Goal: Task Accomplishment & Management: Manage account settings

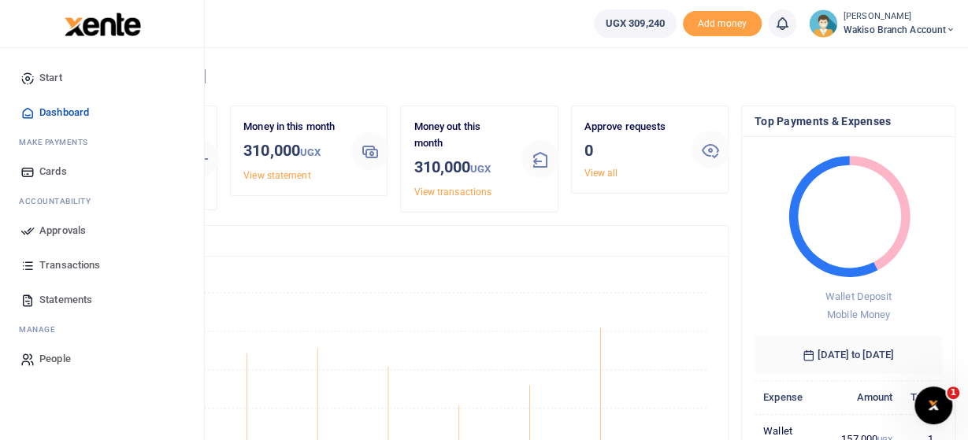
click at [67, 231] on span "Approvals" at bounding box center [62, 231] width 46 height 16
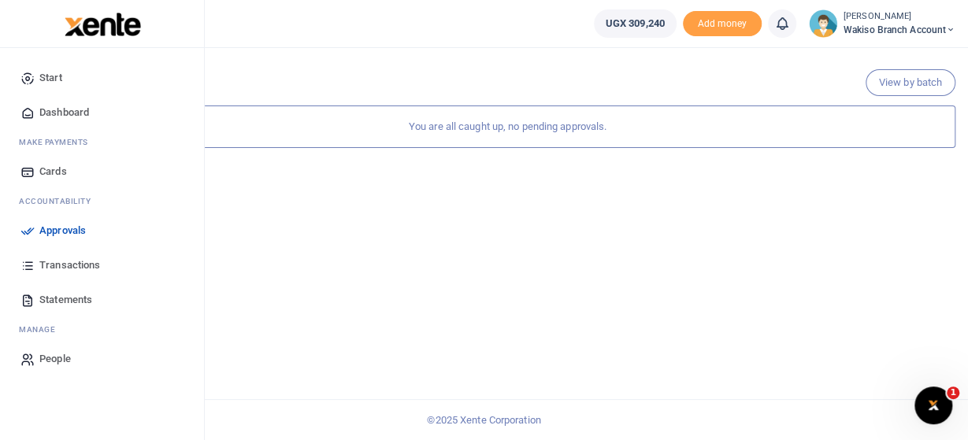
click at [74, 265] on span "Transactions" at bounding box center [69, 265] width 61 height 16
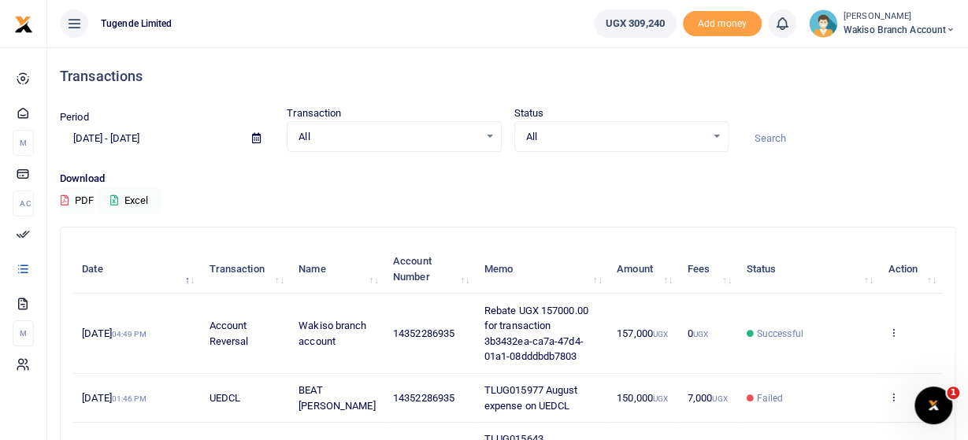
scroll to position [82, 0]
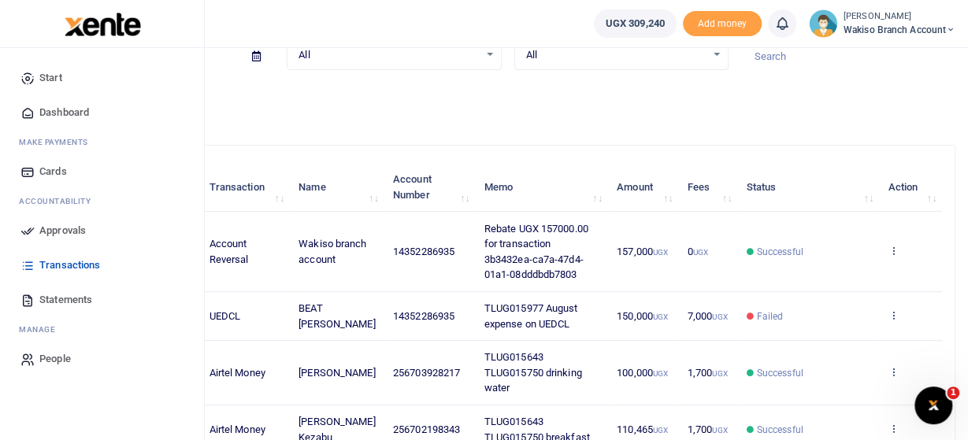
click at [83, 232] on span "Approvals" at bounding box center [62, 231] width 46 height 16
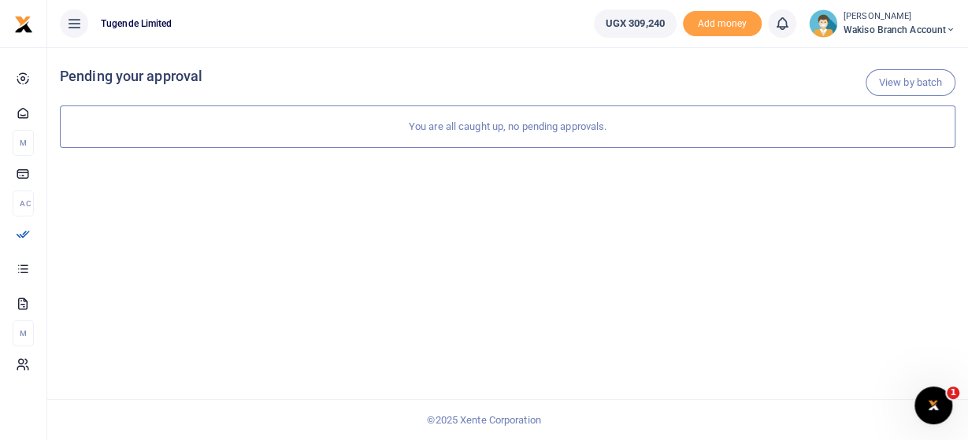
drag, startPoint x: 246, startPoint y: 250, endPoint x: 200, endPoint y: 220, distance: 54.6
click at [245, 248] on div "View by batch Pending your approval You are all caught up, no pending approvals." at bounding box center [507, 243] width 920 height 393
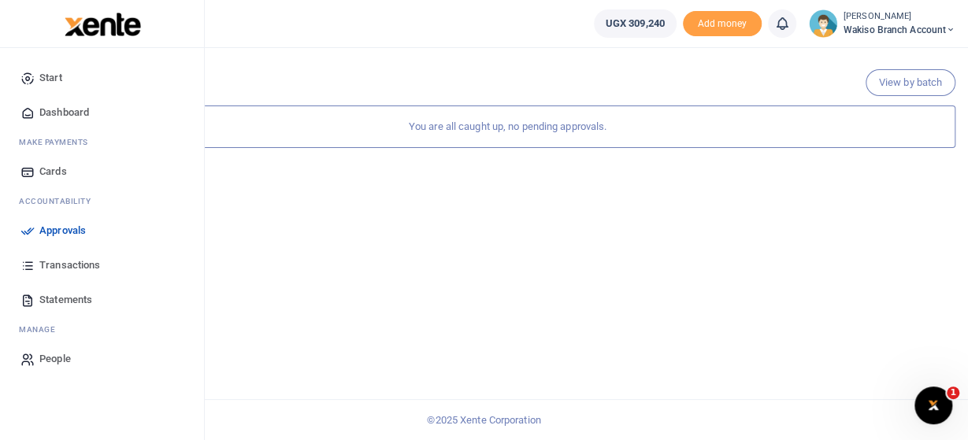
click at [62, 268] on span "Transactions" at bounding box center [69, 265] width 61 height 16
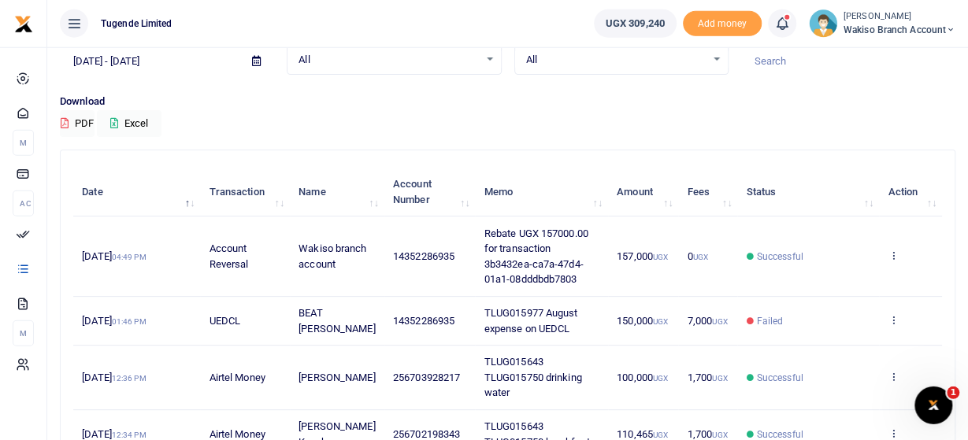
scroll to position [82, 0]
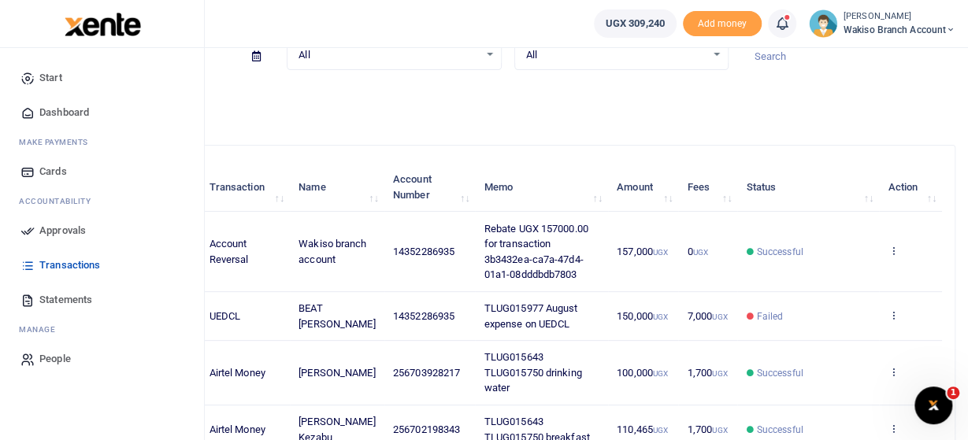
click at [80, 229] on span "Approvals" at bounding box center [62, 231] width 46 height 16
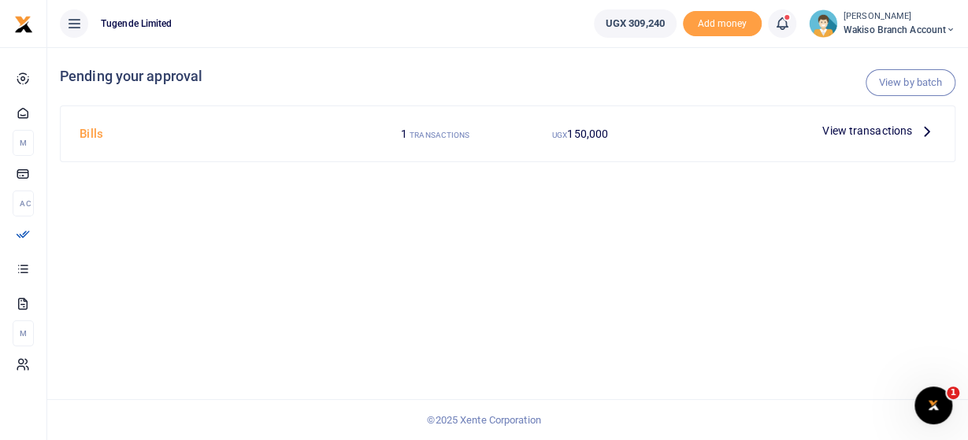
click at [923, 127] on icon at bounding box center [926, 130] width 17 height 17
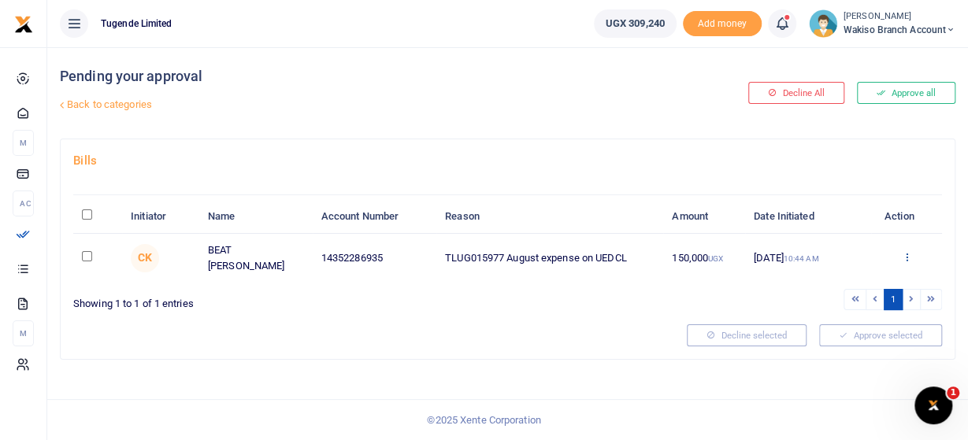
click at [909, 251] on icon at bounding box center [906, 256] width 10 height 11
click at [845, 273] on link "Approve" at bounding box center [849, 282] width 124 height 22
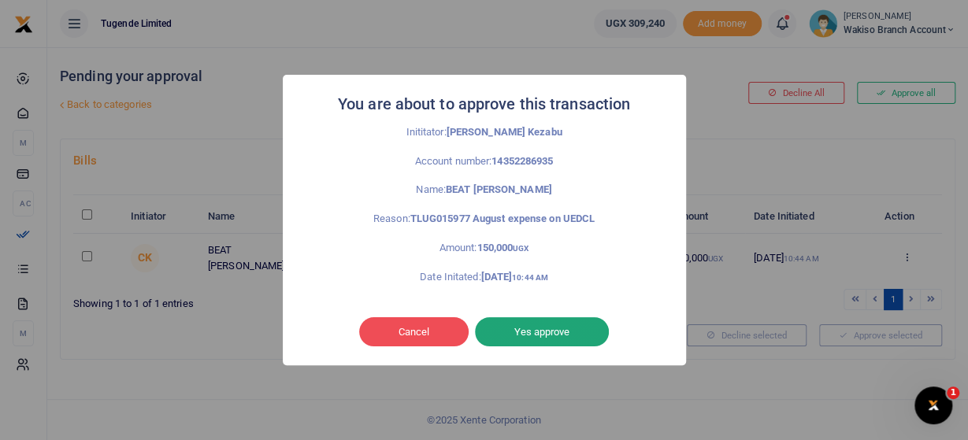
click at [546, 328] on button "Yes approve" at bounding box center [542, 332] width 134 height 30
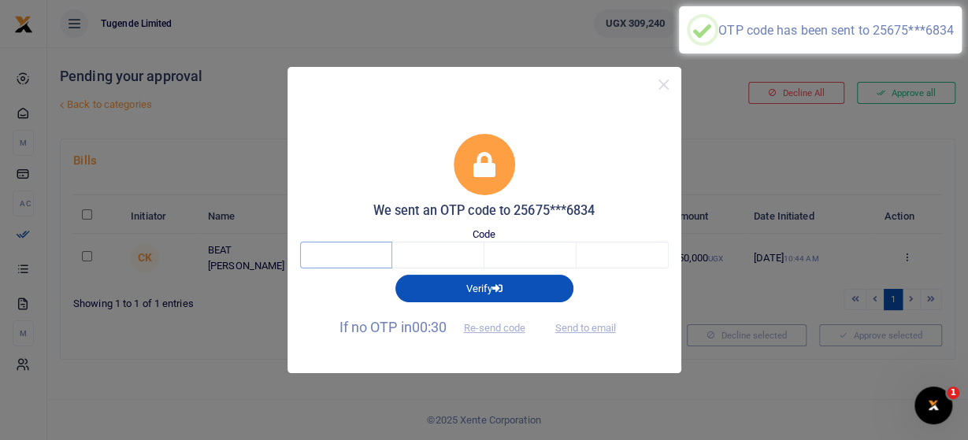
click at [332, 254] on input "text" at bounding box center [346, 255] width 92 height 27
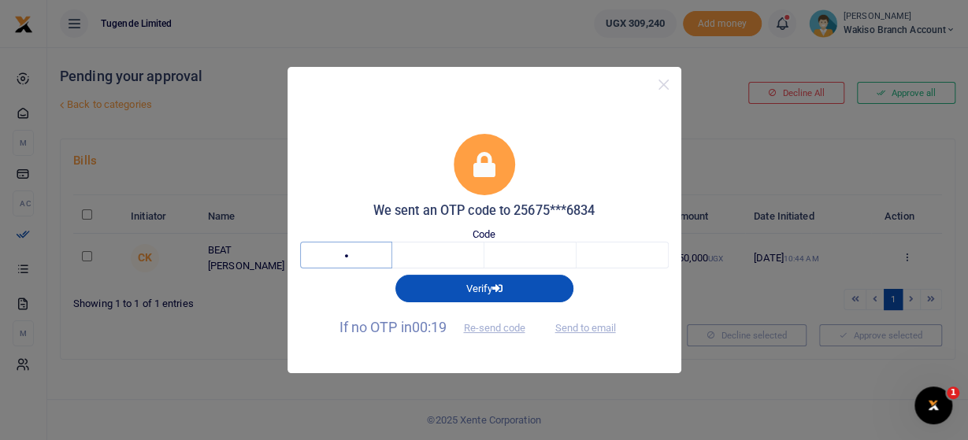
type input "9"
type input "8"
type input "5"
type input "9"
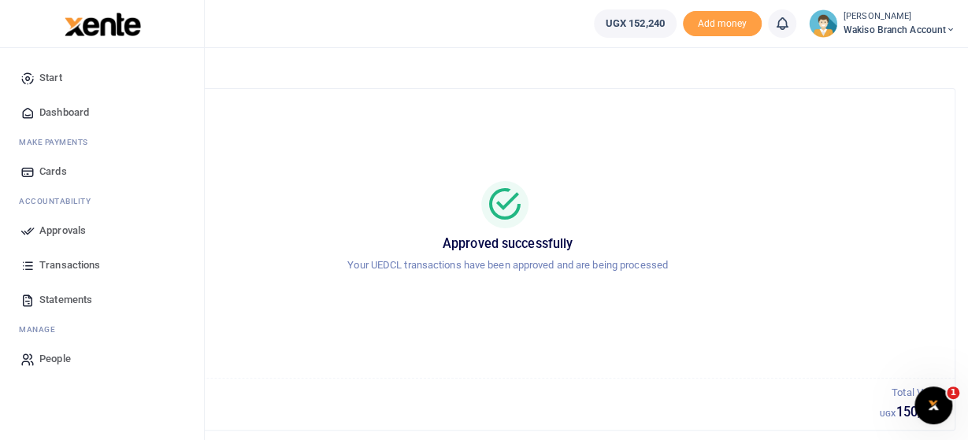
click at [65, 268] on span "Transactions" at bounding box center [69, 265] width 61 height 16
